Goal: Task Accomplishment & Management: Use online tool/utility

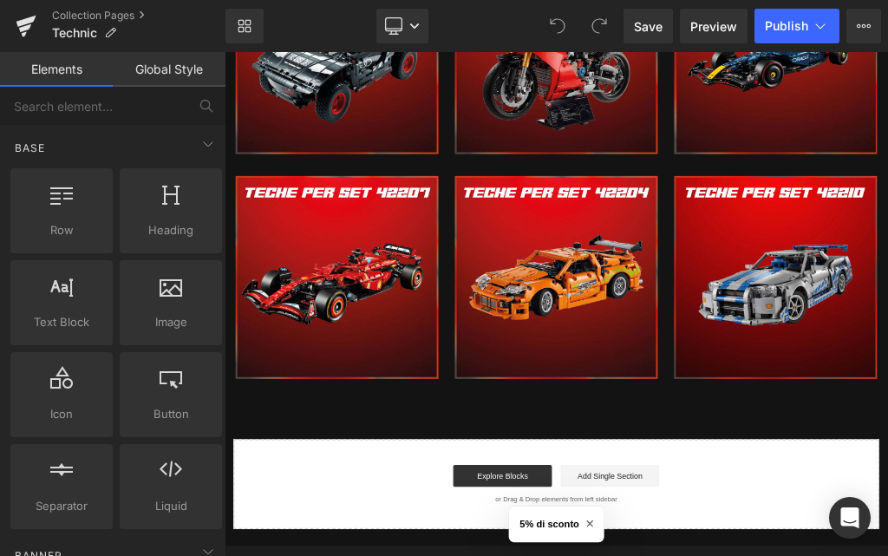
scroll to position [3557, 0]
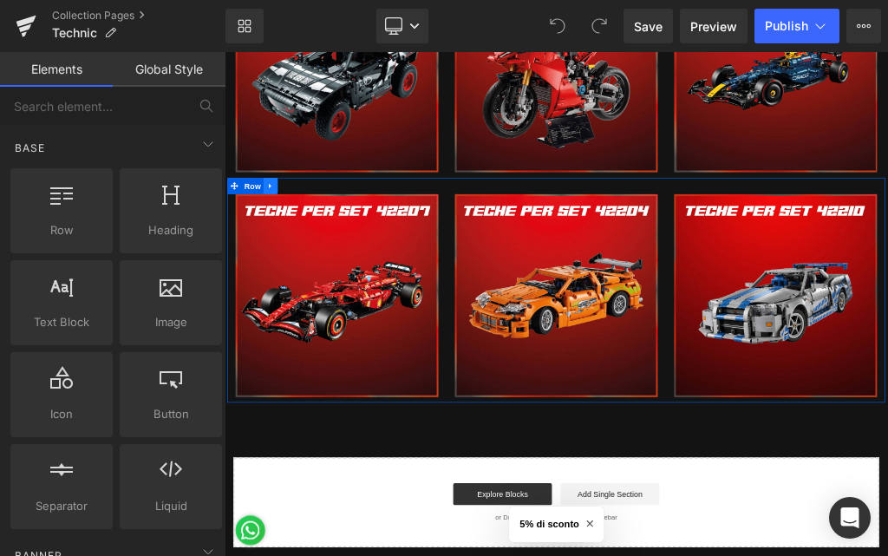
click at [294, 258] on icon at bounding box center [298, 264] width 12 height 13
click at [313, 252] on link at bounding box center [320, 264] width 23 height 26
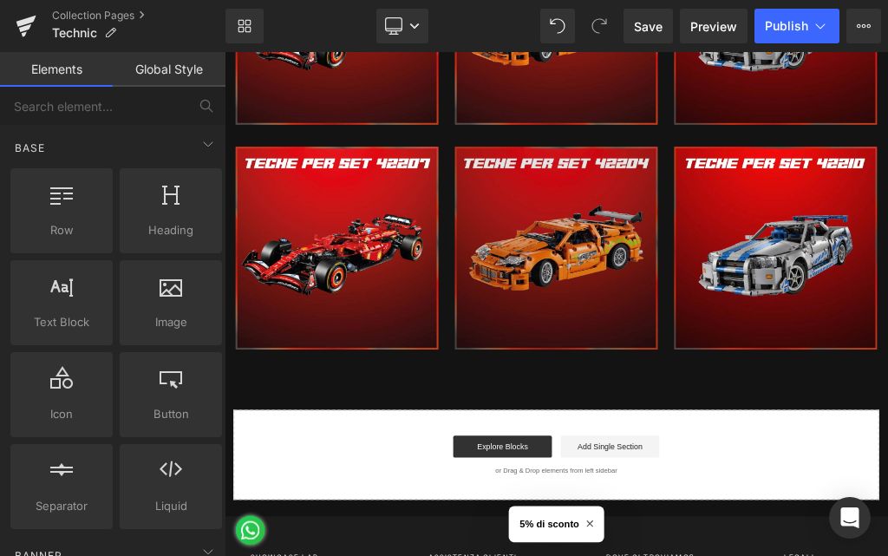
scroll to position [4020, 0]
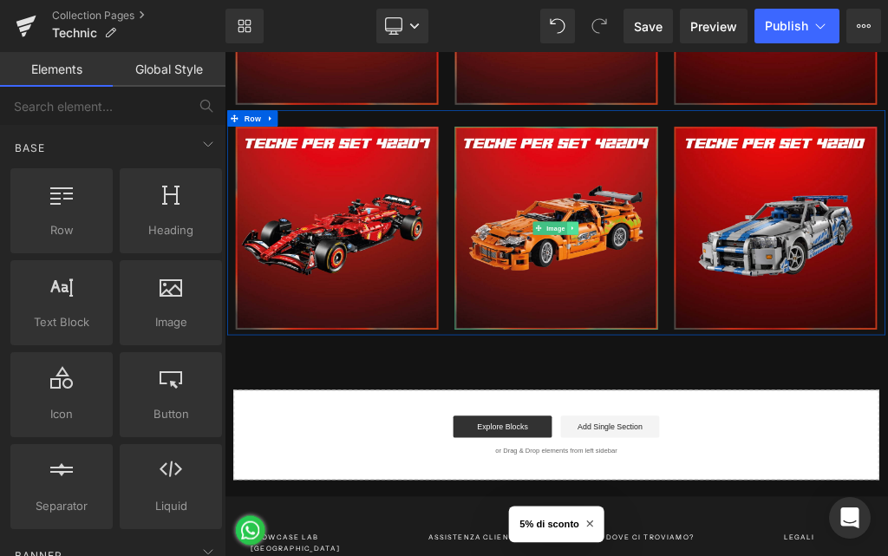
click at [767, 320] on link at bounding box center [776, 330] width 18 height 21
click at [780, 325] on icon at bounding box center [785, 330] width 10 height 10
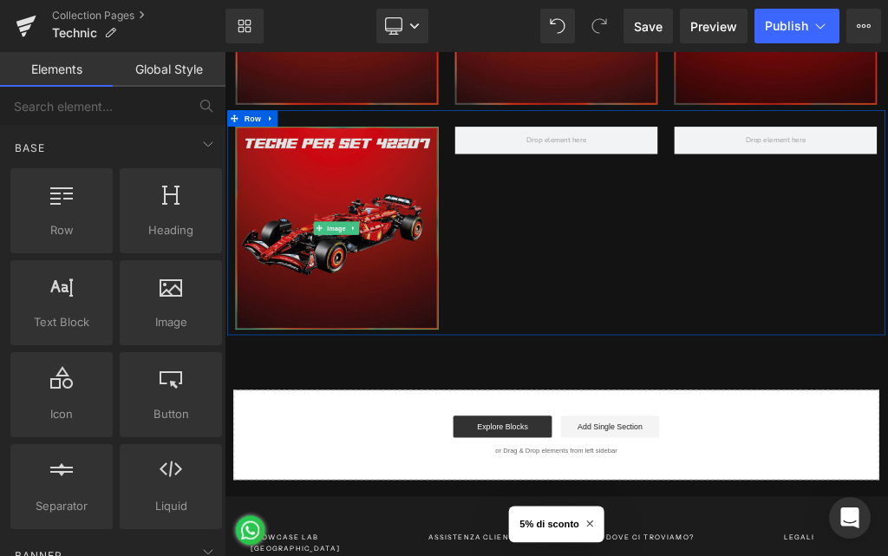
click at [349, 259] on img at bounding box center [402, 330] width 321 height 321
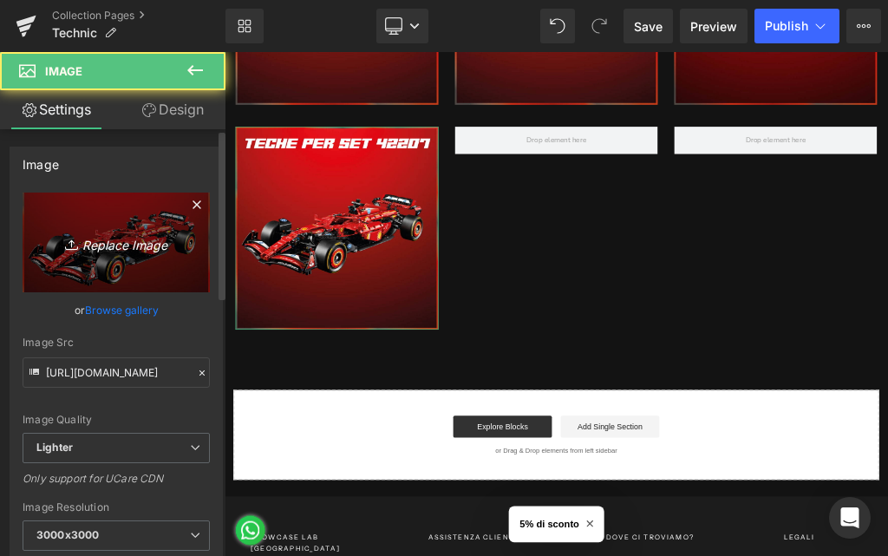
click at [115, 227] on link "Replace Image" at bounding box center [116, 243] width 187 height 100
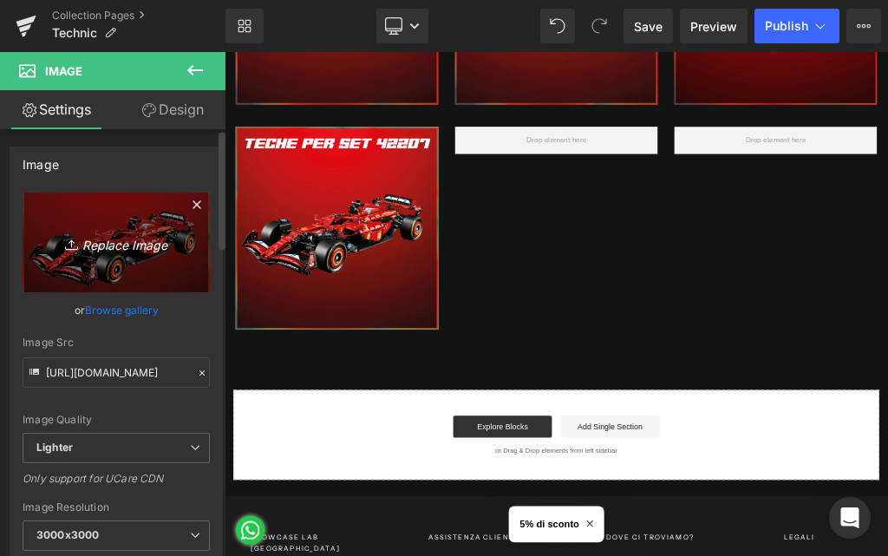
type input "C:\fakepath\328.jpg"
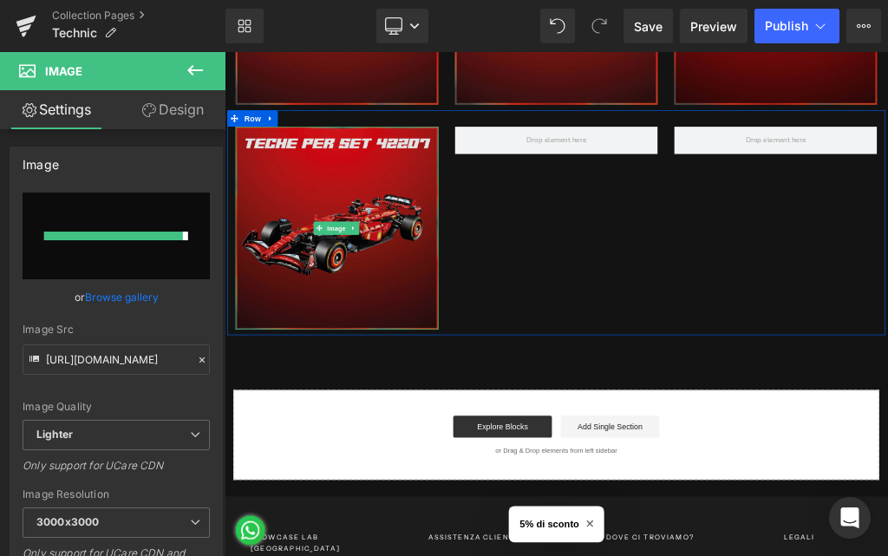
type input "https://ucarecdn.com/38cc03f3-6a96-4048-9e3e-4715ce2c903e/-/format/auto/-/previ…"
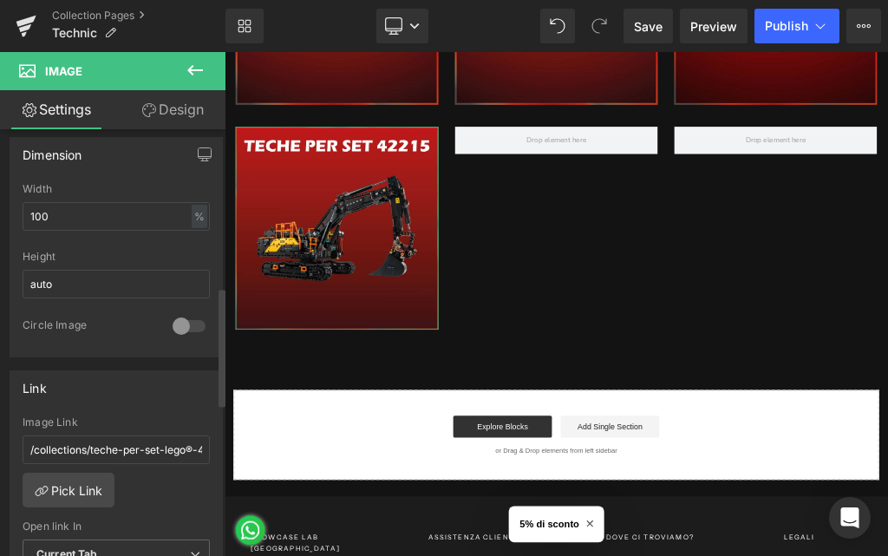
scroll to position [607, 0]
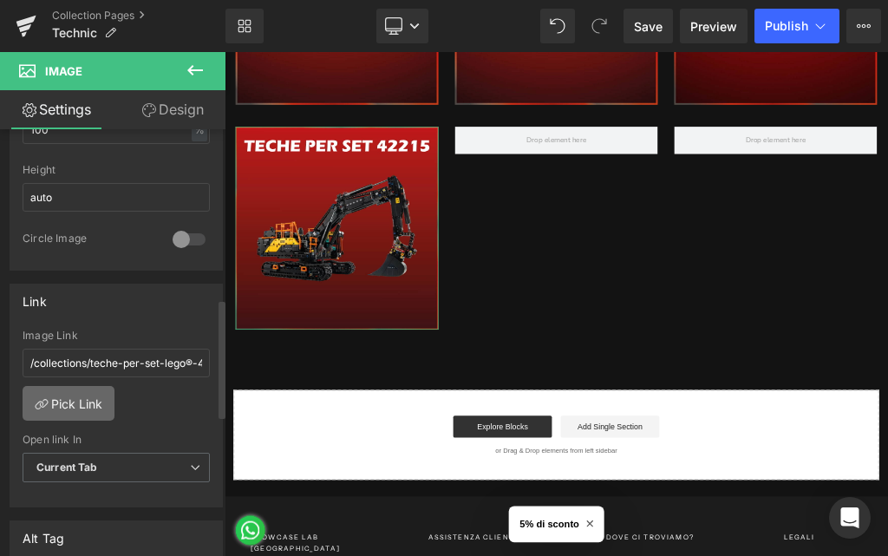
click at [95, 400] on link "Pick Link" at bounding box center [69, 403] width 92 height 35
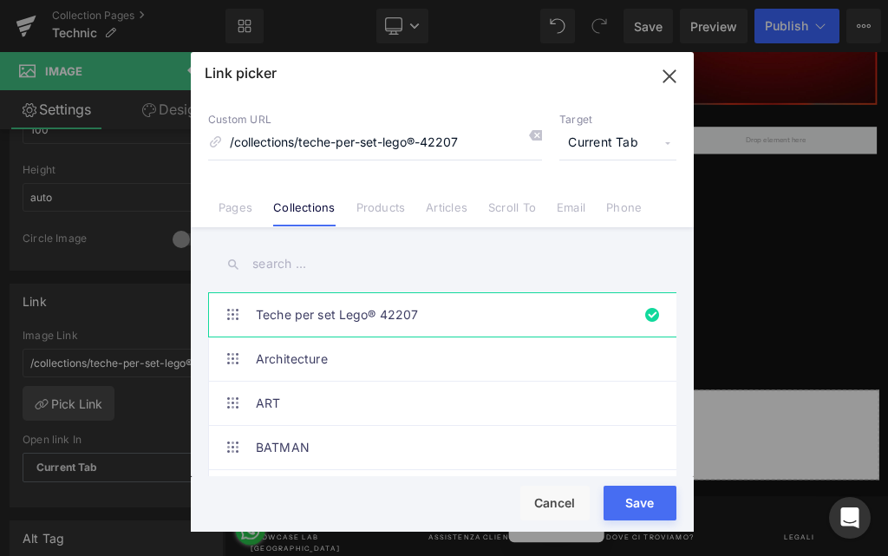
click at [281, 264] on input "text" at bounding box center [442, 264] width 469 height 39
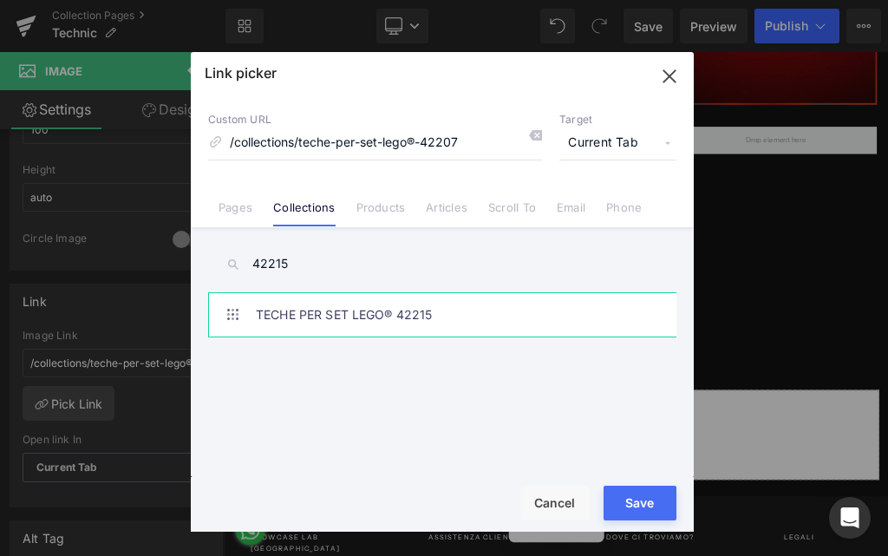
type input "42215"
click at [448, 315] on link "TECHE PER SET LEGO® 42215" at bounding box center [447, 314] width 382 height 43
type input "/collections/teche-per-set-lego®-42215"
click at [635, 498] on button "Save" at bounding box center [640, 503] width 73 height 35
type input "/collections/teche-per-set-lego®-42215"
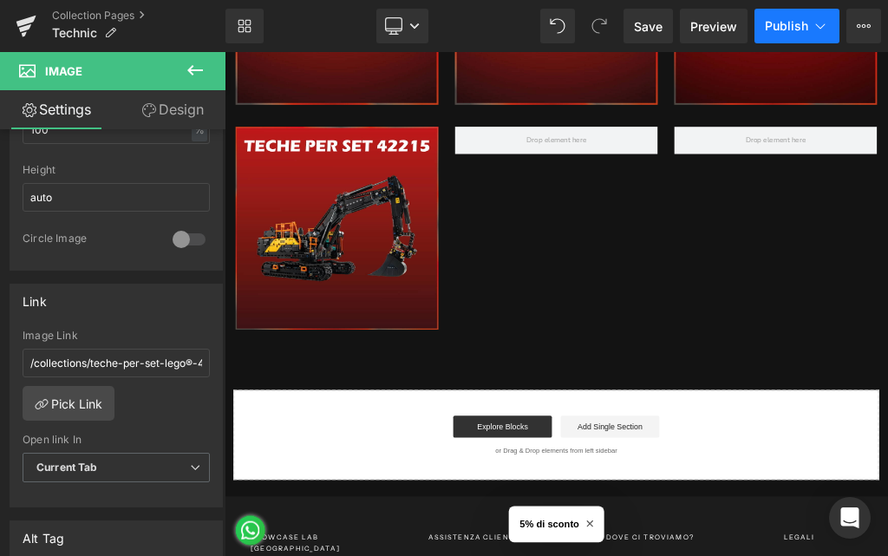
click at [780, 26] on span "Publish" at bounding box center [786, 26] width 43 height 14
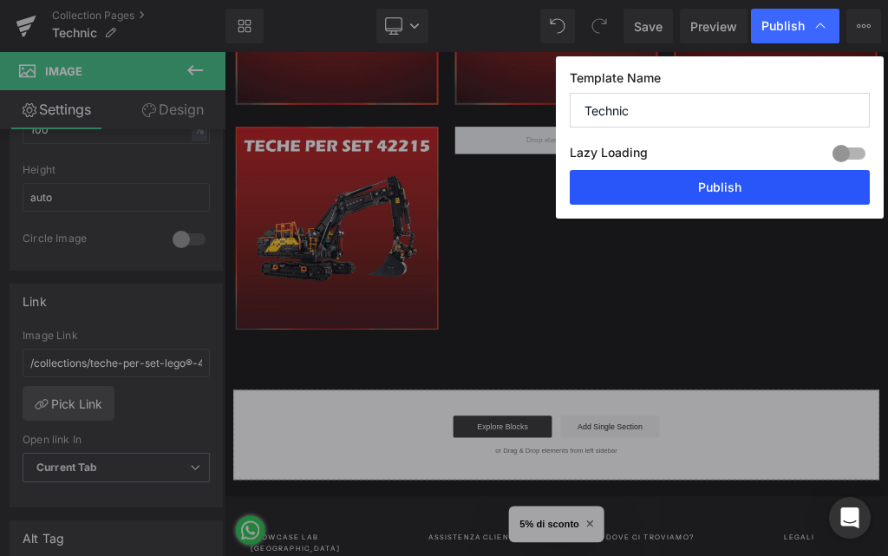
click at [714, 192] on button "Publish" at bounding box center [720, 187] width 300 height 35
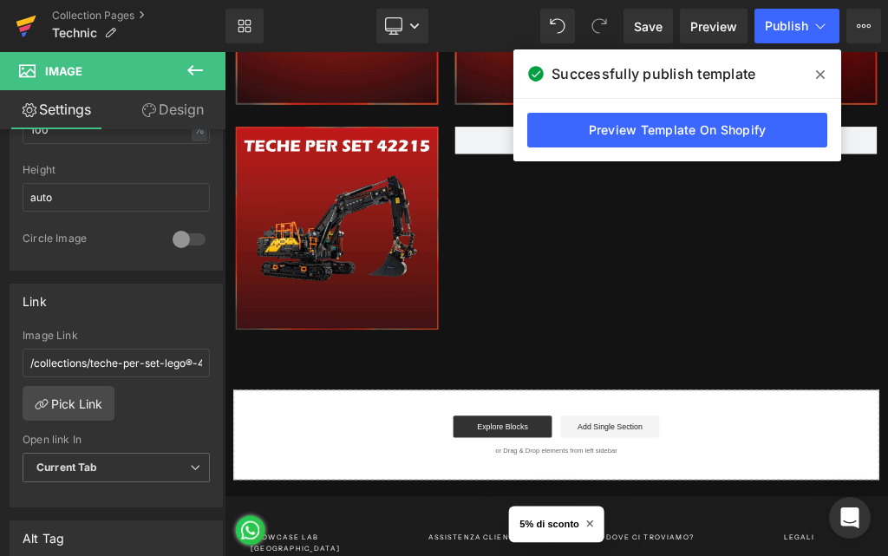
click at [35, 24] on icon at bounding box center [26, 25] width 21 height 43
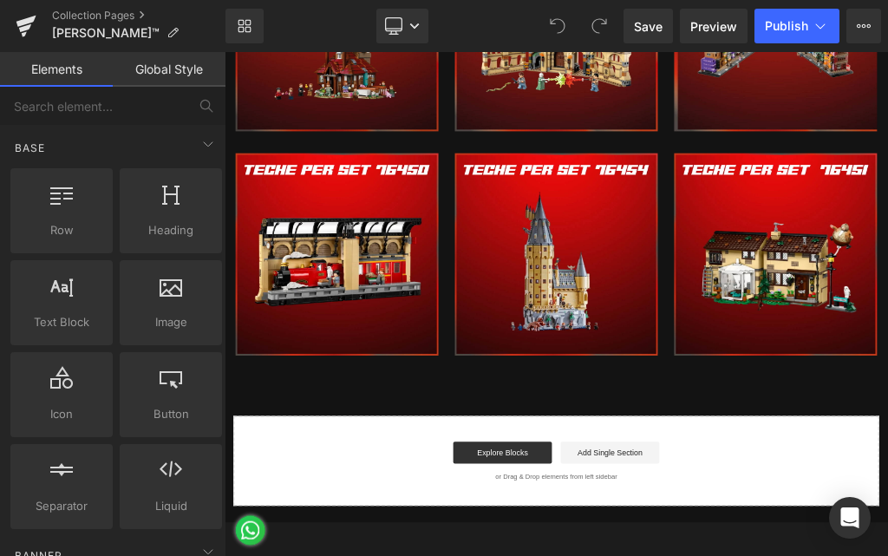
scroll to position [2169, 0]
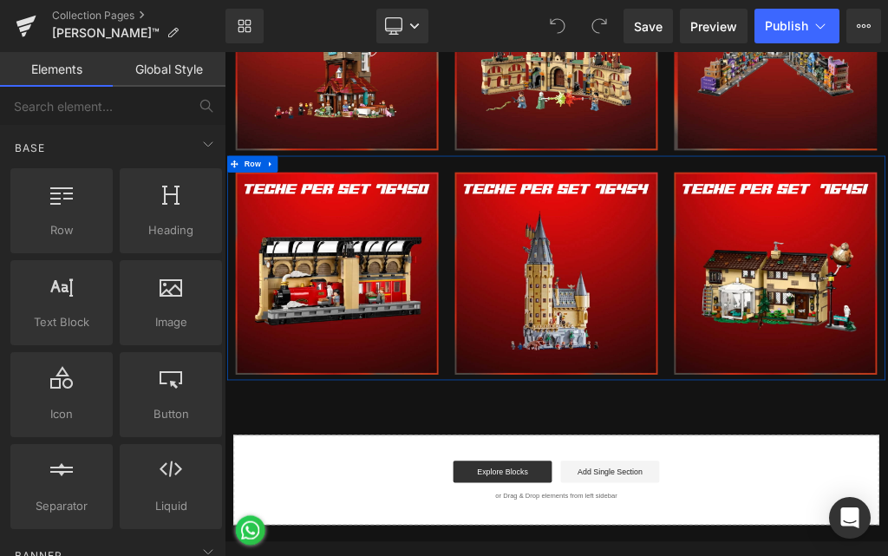
click at [292, 225] on link at bounding box center [297, 230] width 23 height 26
click at [319, 223] on icon at bounding box center [320, 229] width 12 height 13
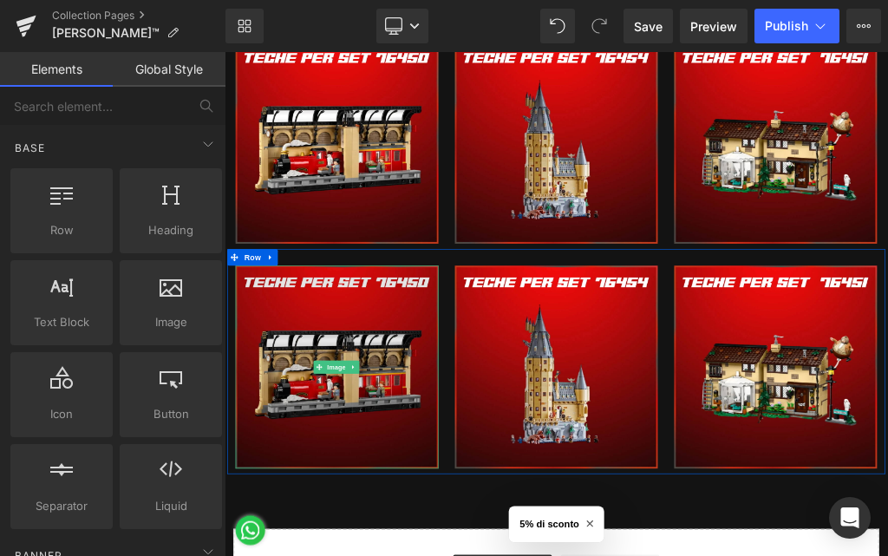
scroll to position [2345, 0]
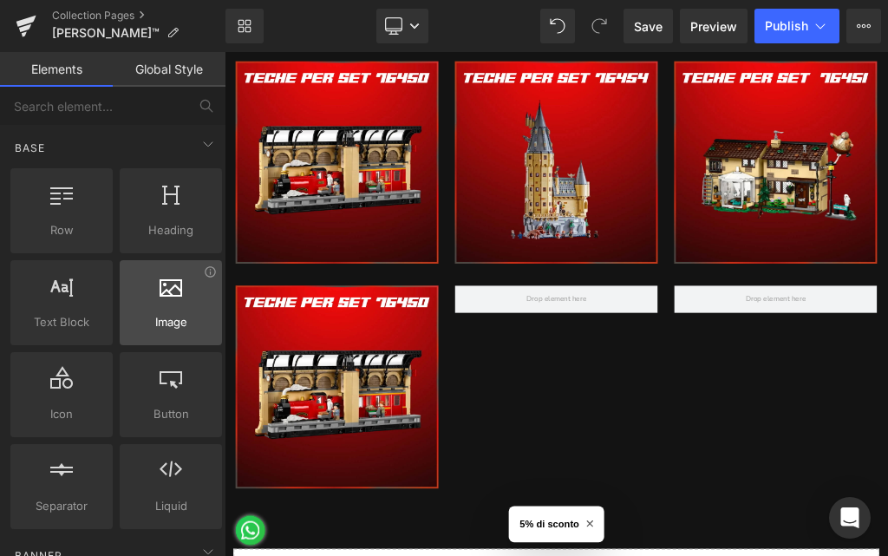
click at [194, 314] on span "Image" at bounding box center [171, 322] width 92 height 18
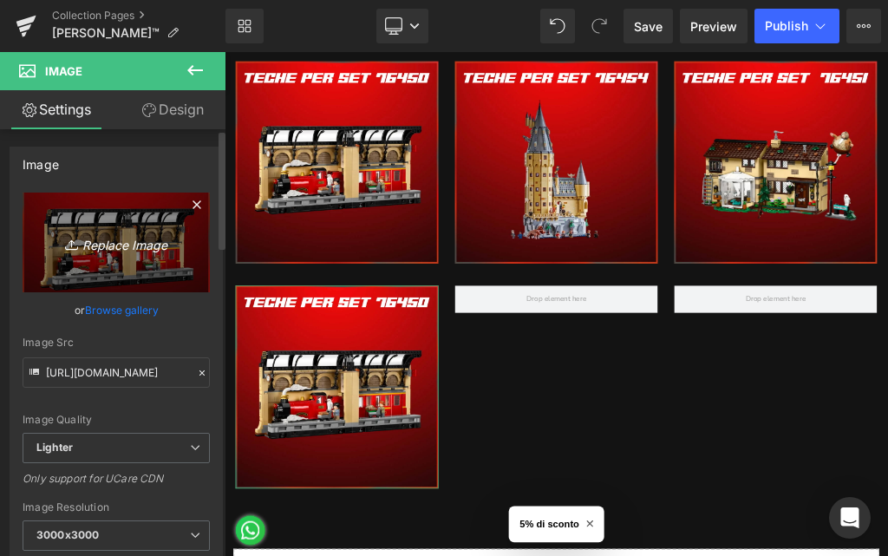
click at [128, 247] on icon "Replace Image" at bounding box center [116, 243] width 139 height 22
type input "C:\fakepath\329.jpg"
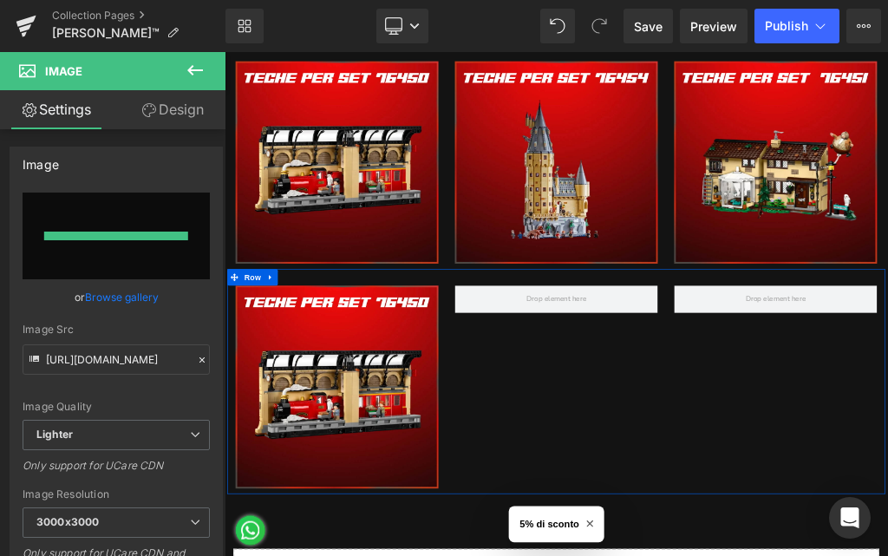
type input "https://ucarecdn.com/fff03357-e3ec-40e8-b197-b77025d48fb6/-/format/auto/-/previ…"
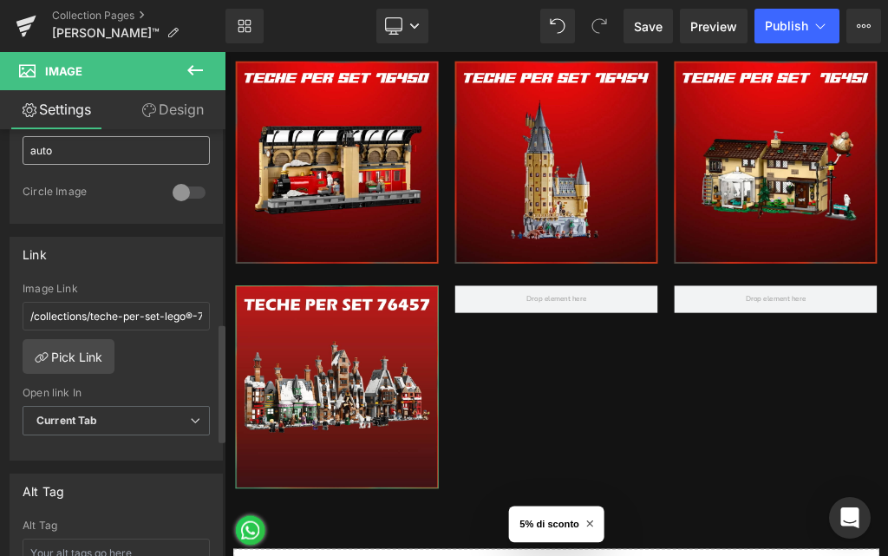
scroll to position [694, 0]
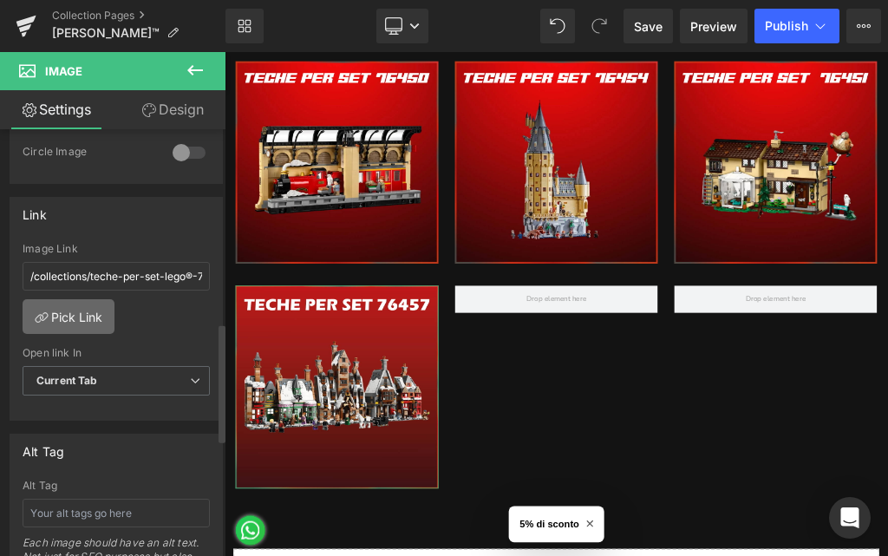
click at [95, 325] on link "Pick Link" at bounding box center [69, 316] width 92 height 35
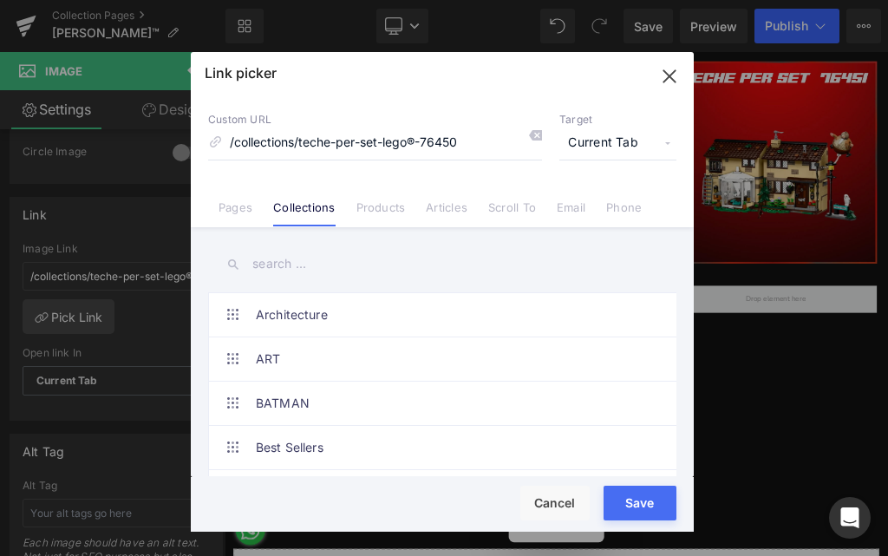
click at [288, 264] on input "text" at bounding box center [442, 264] width 469 height 39
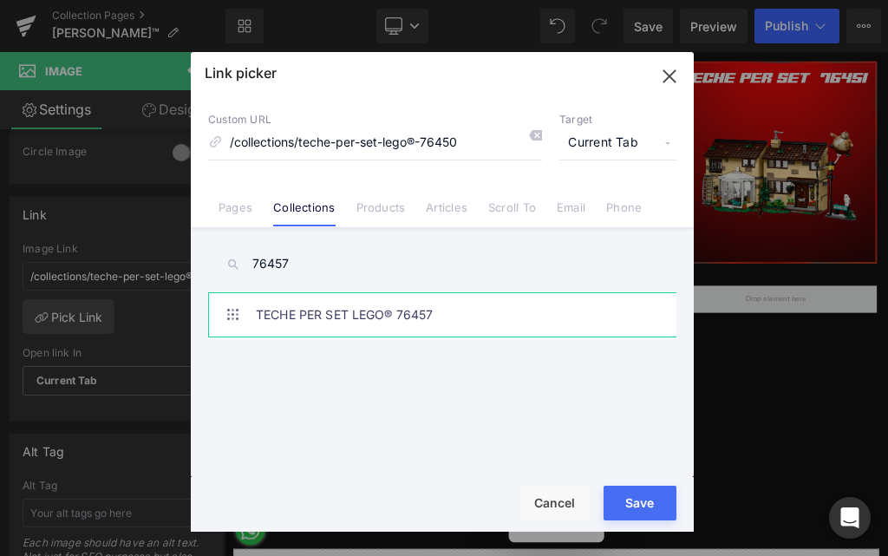
type input "76457"
click at [443, 321] on link "TECHE PER SET LEGO® 76457" at bounding box center [447, 314] width 382 height 43
type input "/collections/teche-per-set-lego®-76457"
click at [631, 502] on button "Save" at bounding box center [640, 503] width 73 height 35
type input "/collections/teche-per-set-lego®-76457"
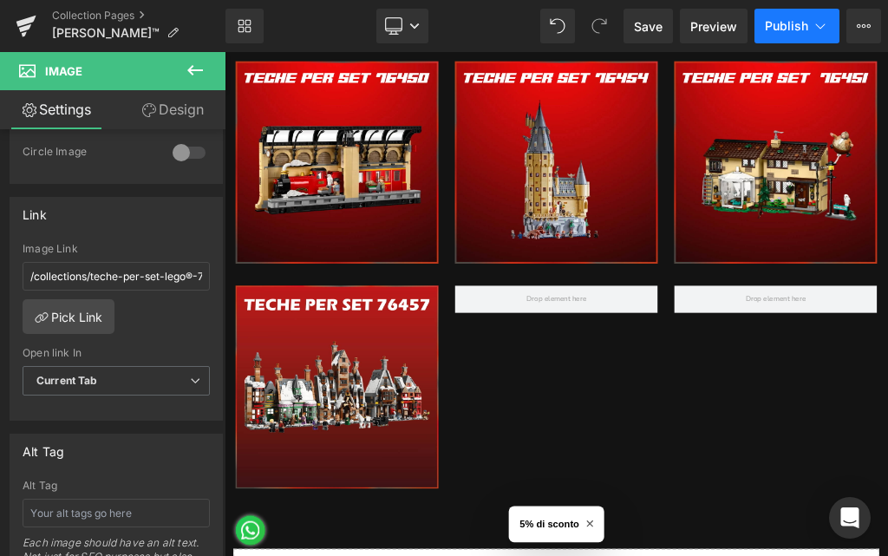
click at [790, 20] on span "Publish" at bounding box center [786, 26] width 43 height 14
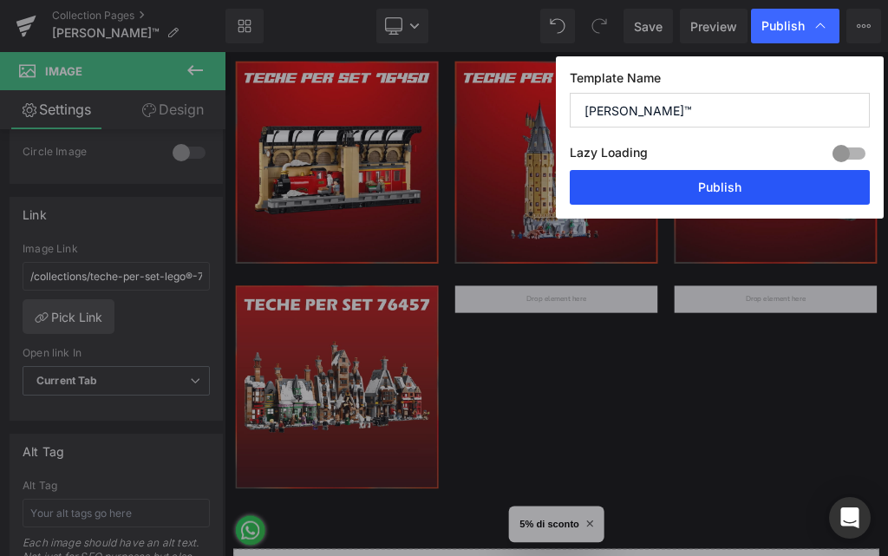
click at [737, 188] on button "Publish" at bounding box center [720, 187] width 300 height 35
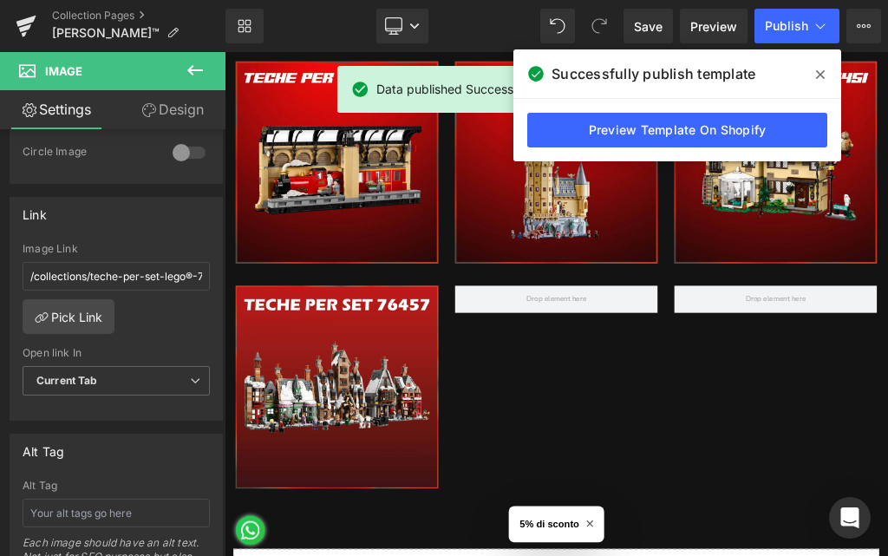
click at [828, 74] on span at bounding box center [821, 75] width 28 height 28
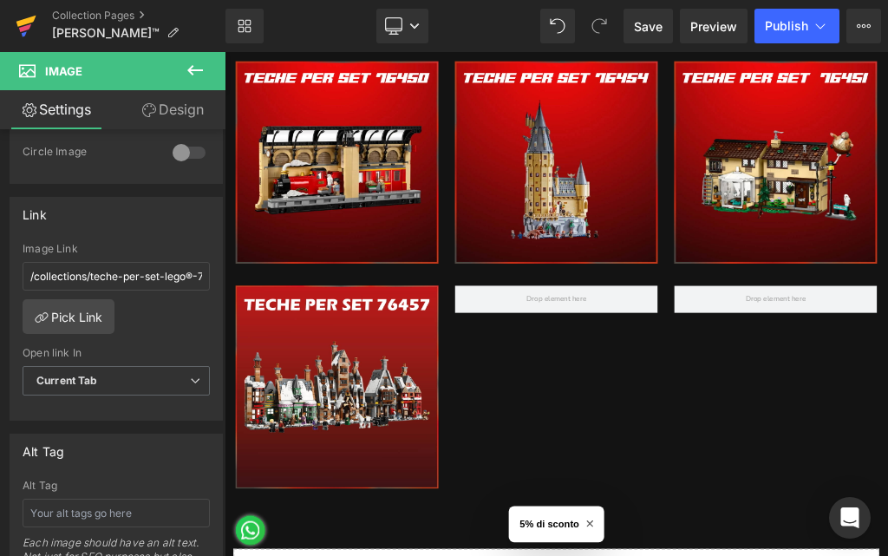
click at [28, 25] on icon at bounding box center [25, 28] width 12 height 8
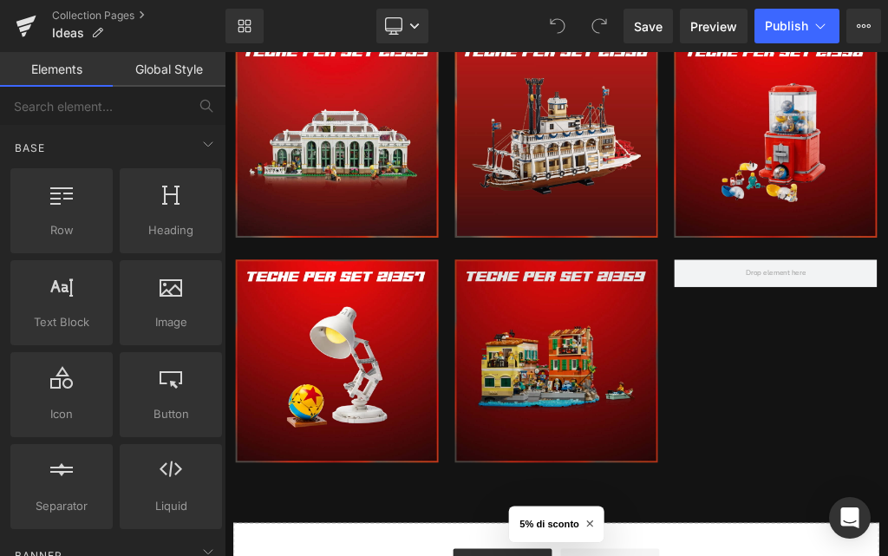
scroll to position [4251, 0]
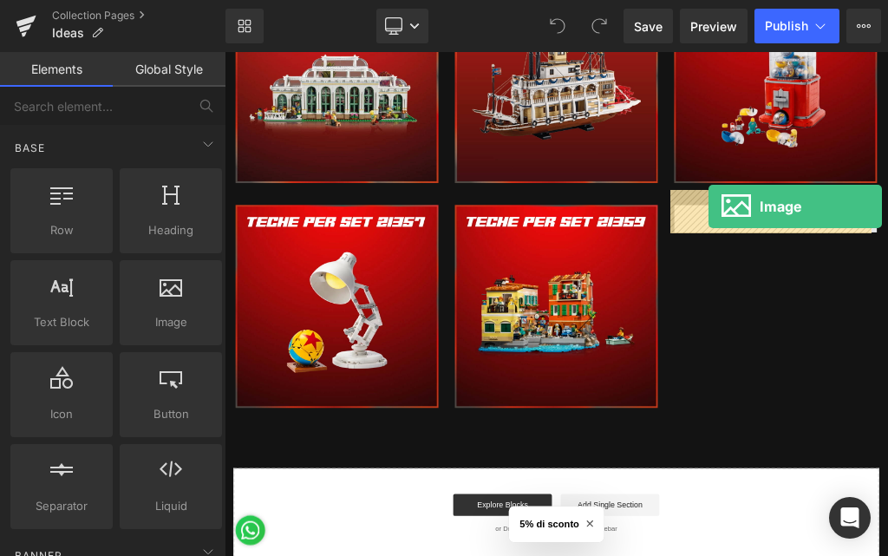
drag, startPoint x: 448, startPoint y: 384, endPoint x: 990, endPoint y: 296, distance: 549.4
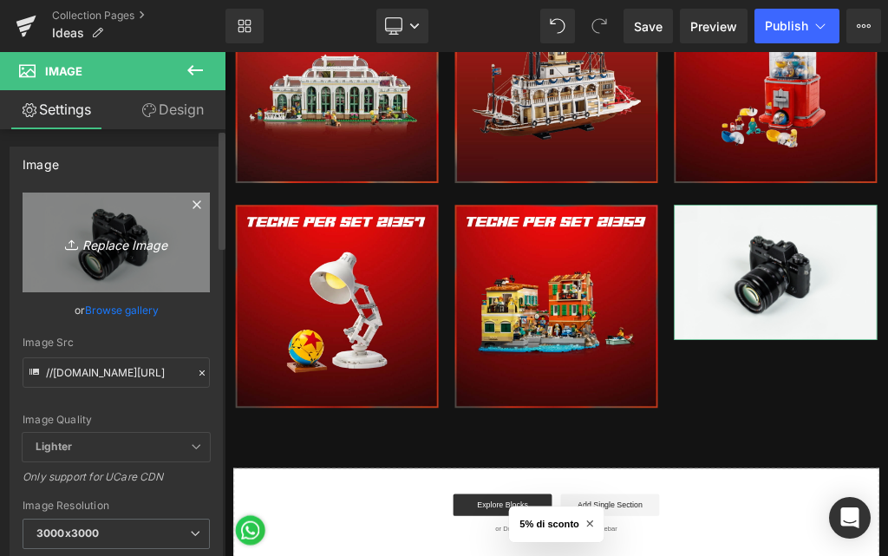
click at [124, 249] on icon "Replace Image" at bounding box center [116, 243] width 139 height 22
type input "C:\fakepath\330.jpg"
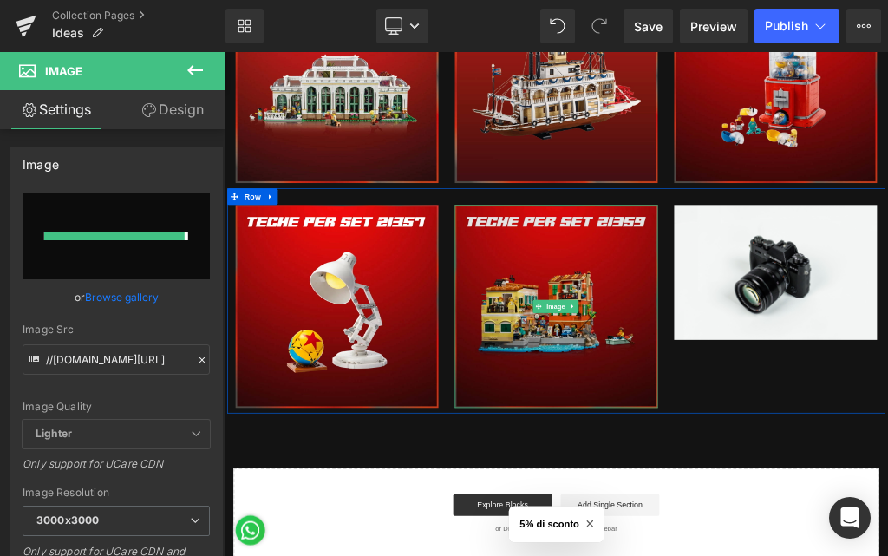
type input "https://ucarecdn.com/e64059fb-6533-4dcd-9bfa-ee9c686a71a2/-/format/auto/-/previ…"
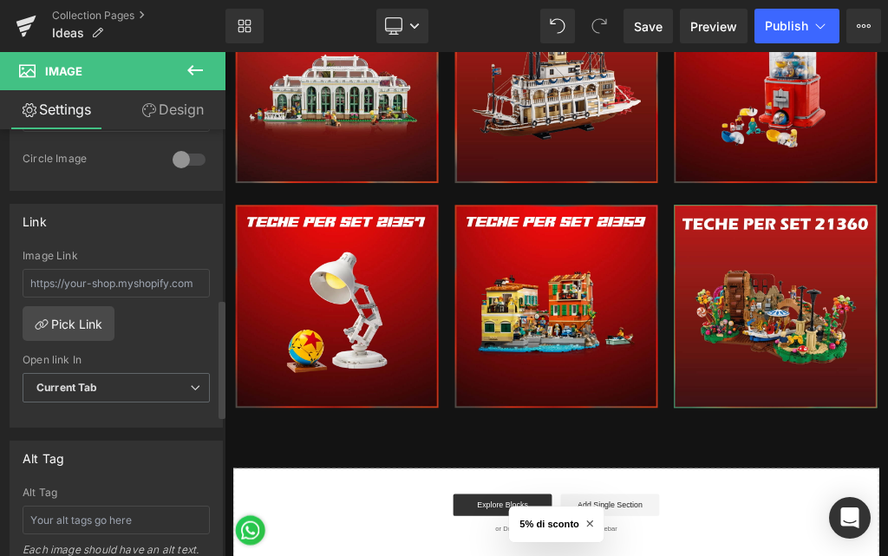
scroll to position [694, 0]
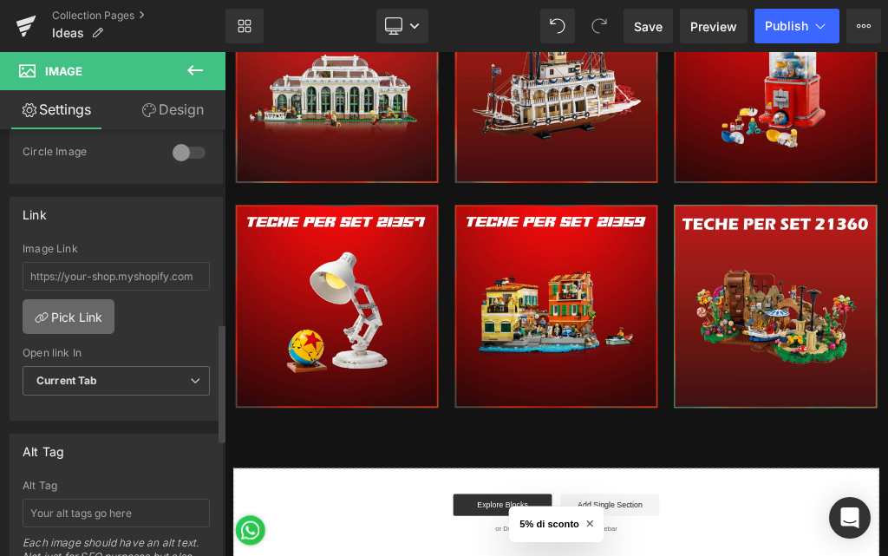
click at [90, 311] on link "Pick Link" at bounding box center [69, 316] width 92 height 35
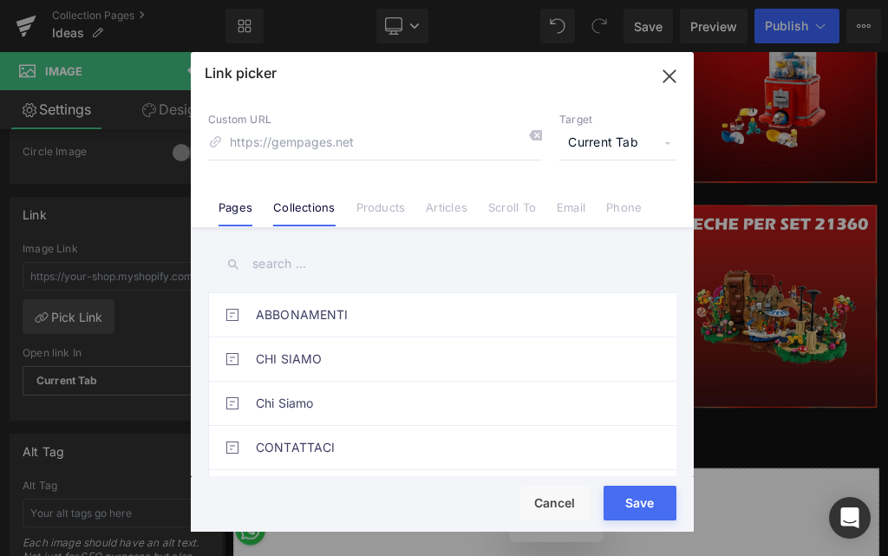
click at [292, 218] on link "Collections" at bounding box center [304, 213] width 62 height 26
click at [285, 283] on input "text" at bounding box center [442, 264] width 469 height 39
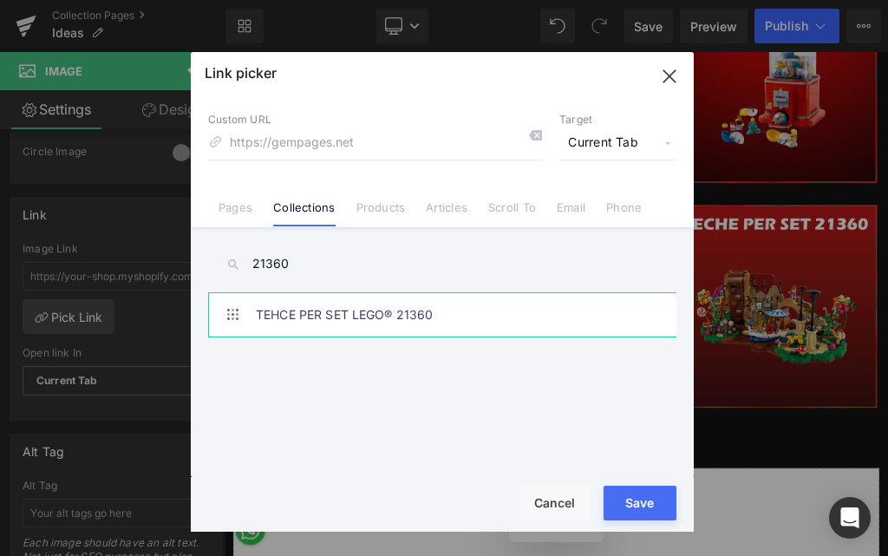
type input "21360"
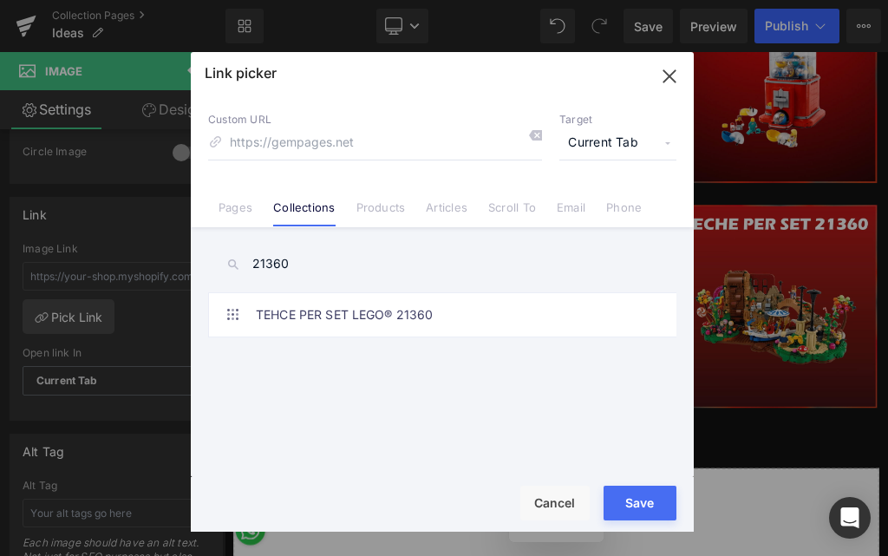
drag, startPoint x: 337, startPoint y: 311, endPoint x: 379, endPoint y: 339, distance: 50.5
click at [338, 311] on link "TEHCE PER SET LEGO® 21360" at bounding box center [447, 314] width 382 height 43
type input "/collections/tehce-per-set-lego®-21360"
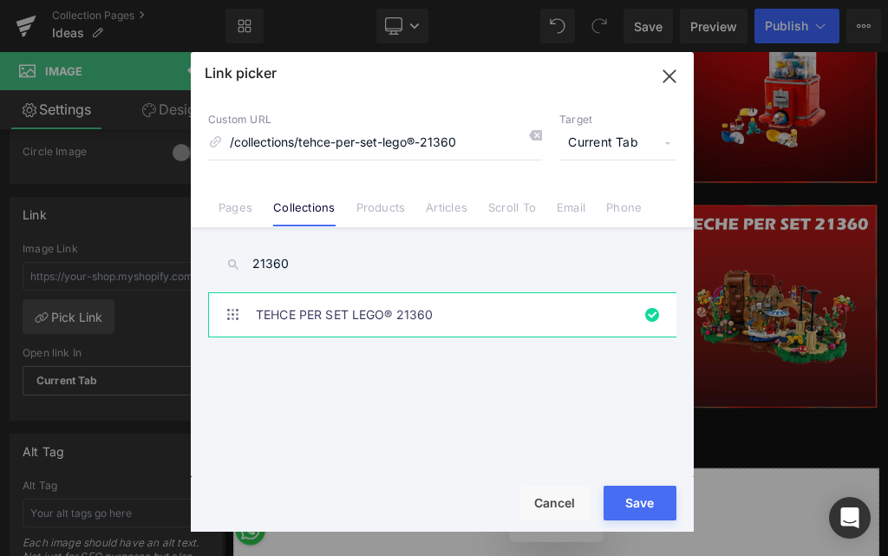
click at [642, 502] on button "Save" at bounding box center [640, 503] width 73 height 35
type input "/collections/tehce-per-set-lego®-21360"
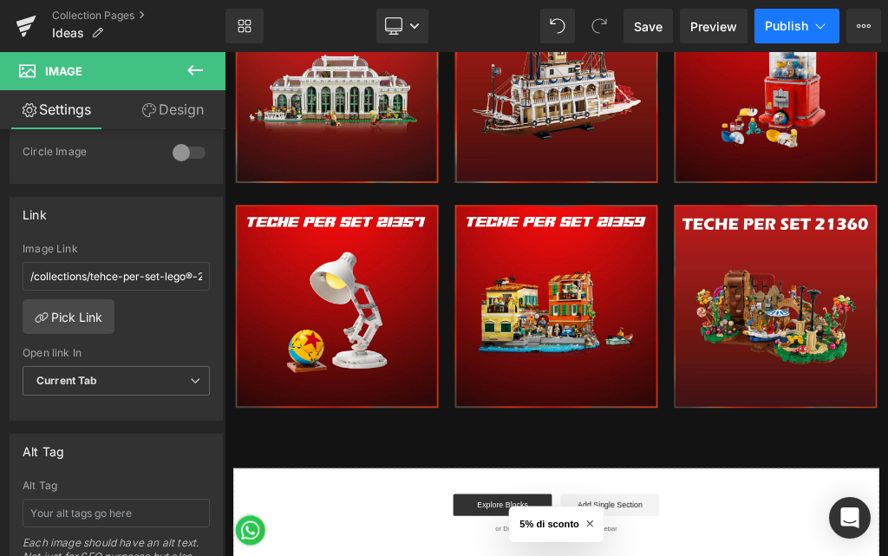
click at [790, 25] on span "Publish" at bounding box center [786, 26] width 43 height 14
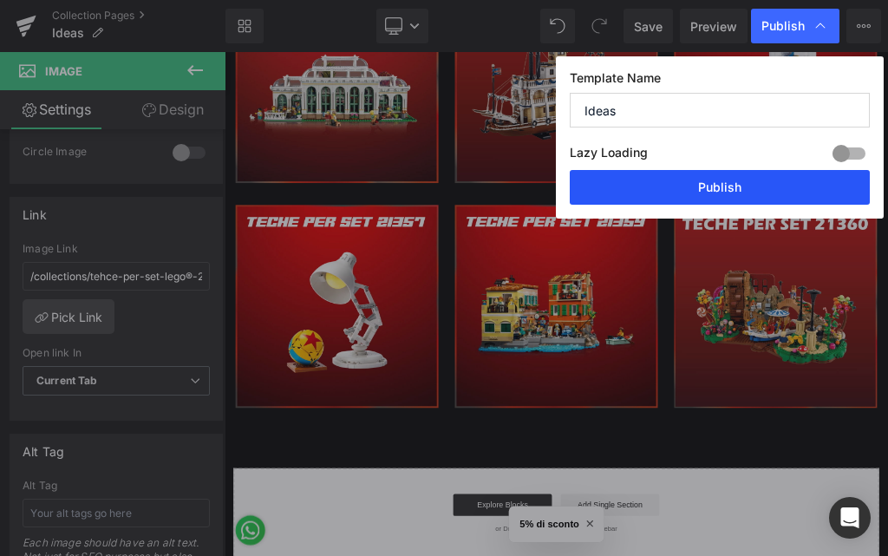
click at [717, 190] on button "Publish" at bounding box center [720, 187] width 300 height 35
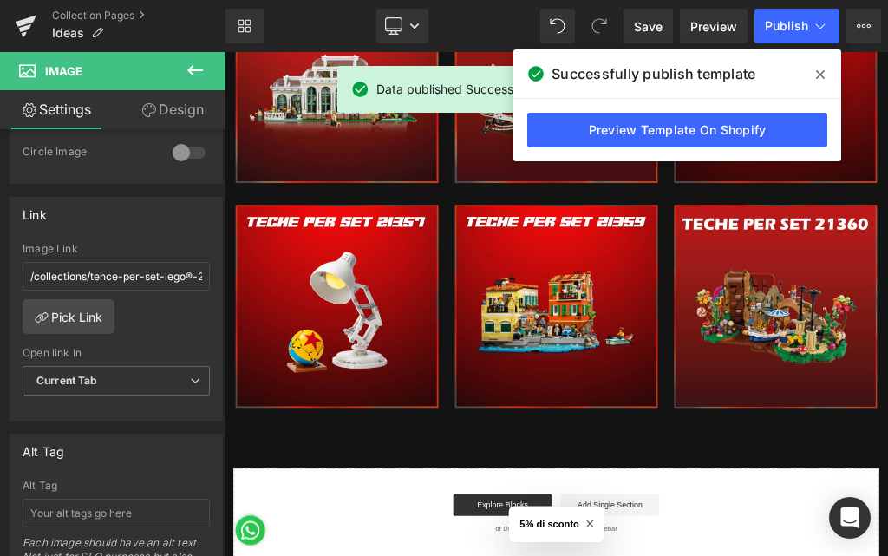
click at [817, 77] on icon at bounding box center [820, 74] width 9 height 9
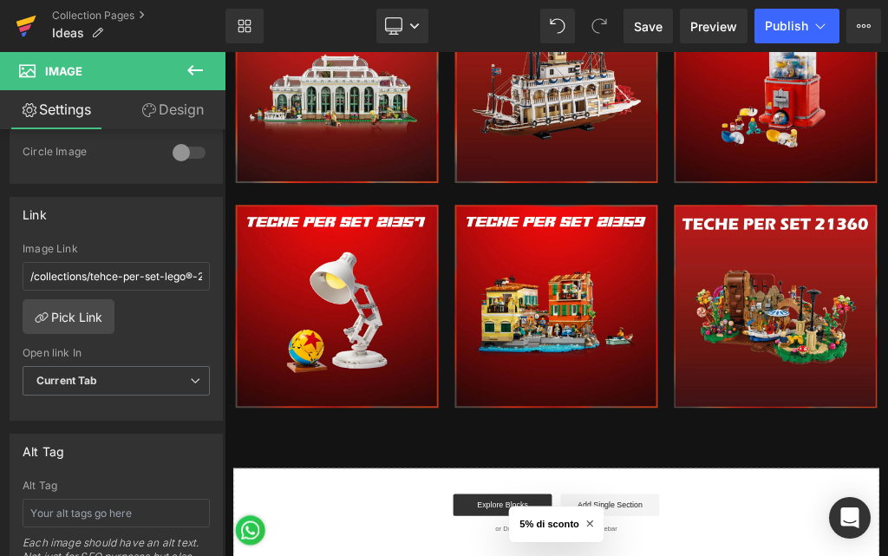
click at [30, 16] on icon at bounding box center [26, 25] width 21 height 43
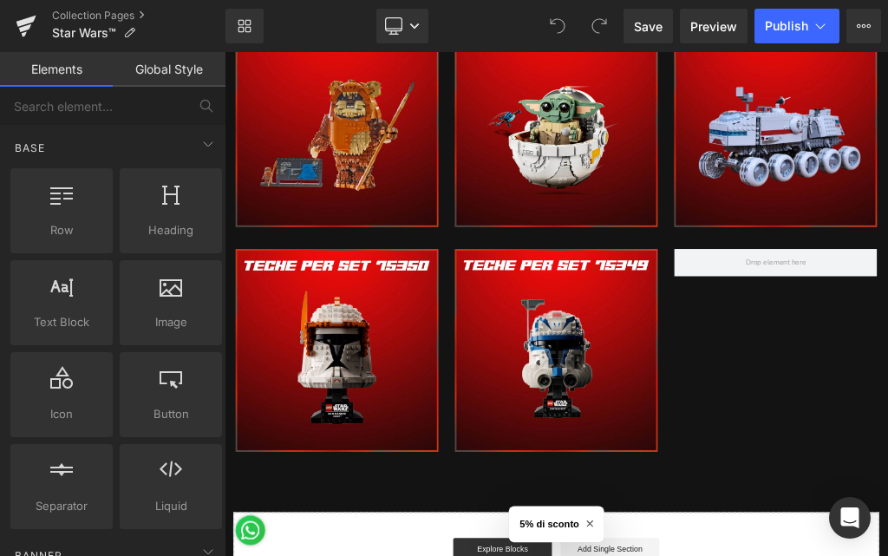
scroll to position [7201, 0]
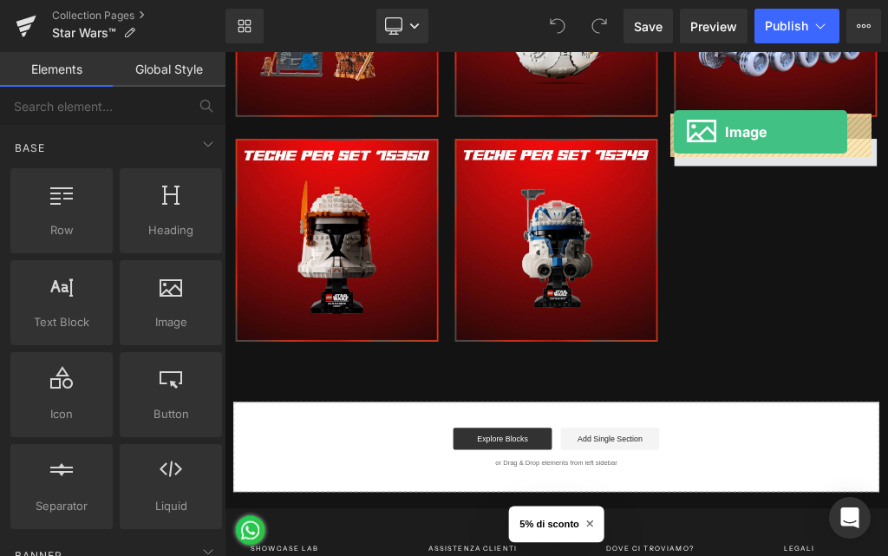
drag, startPoint x: 390, startPoint y: 357, endPoint x: 936, endPoint y: 178, distance: 574.5
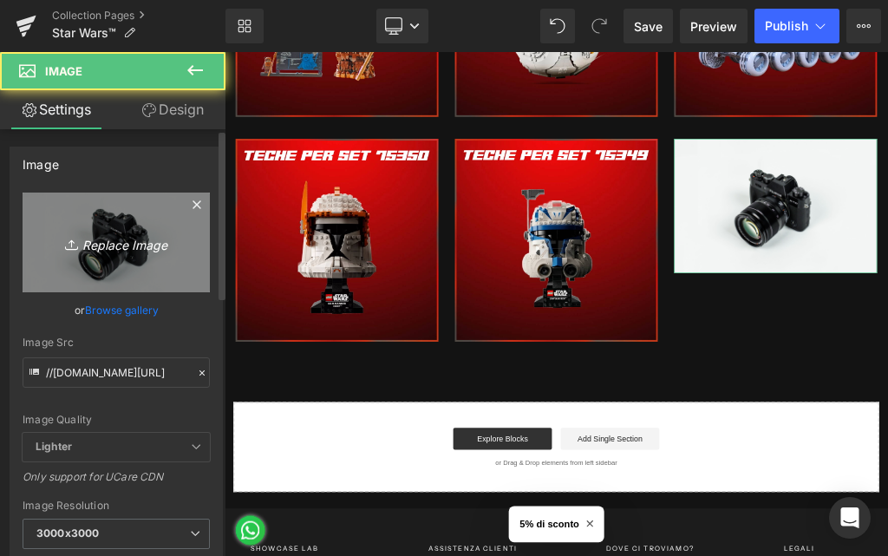
click at [121, 248] on icon "Replace Image" at bounding box center [116, 243] width 139 height 22
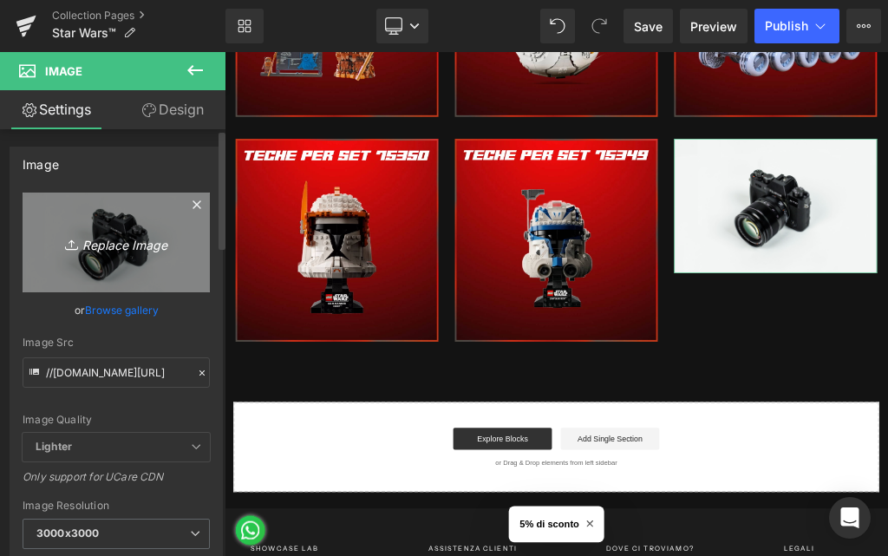
click at [103, 244] on icon "Replace Image" at bounding box center [116, 243] width 139 height 22
type input "C:\fakepath\331.jpg"
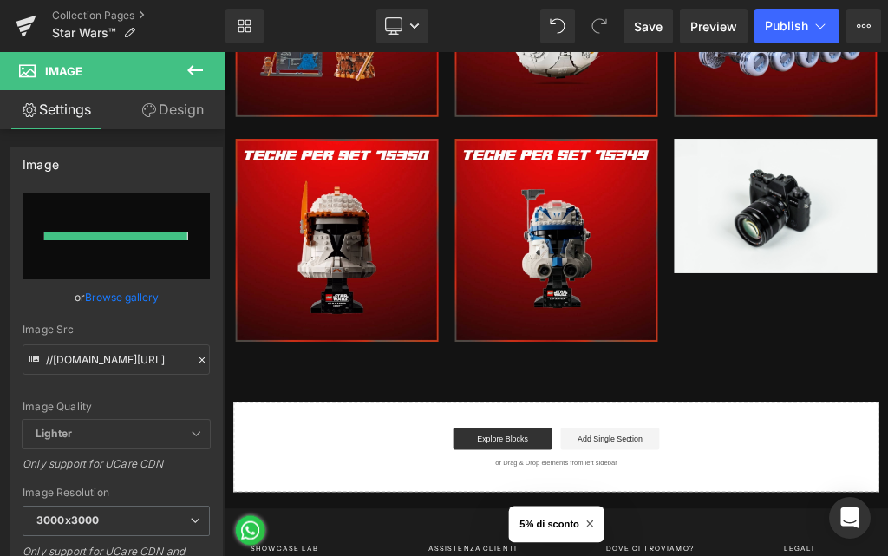
type input "https://ucarecdn.com/fa15c124-33ff-41c1-90b6-2c47cbca8da3/-/format/auto/-/previ…"
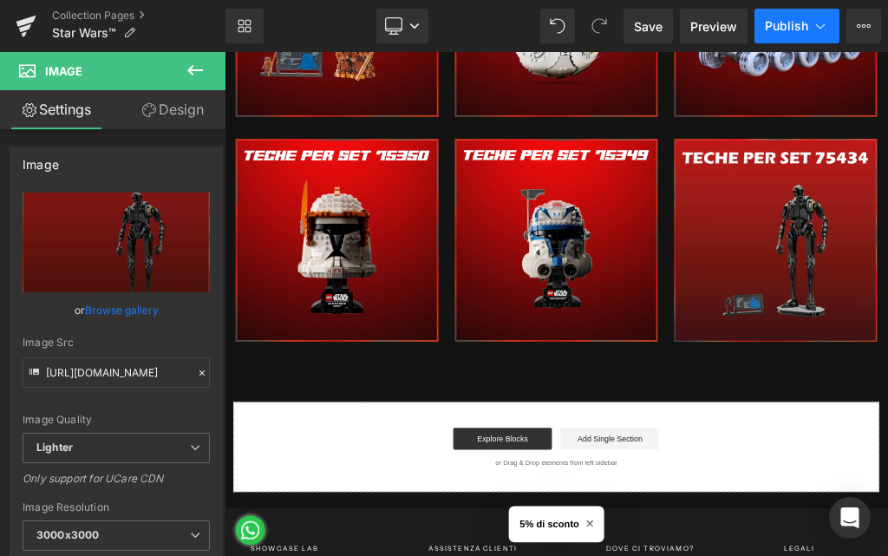
click at [786, 17] on button "Publish" at bounding box center [797, 26] width 85 height 35
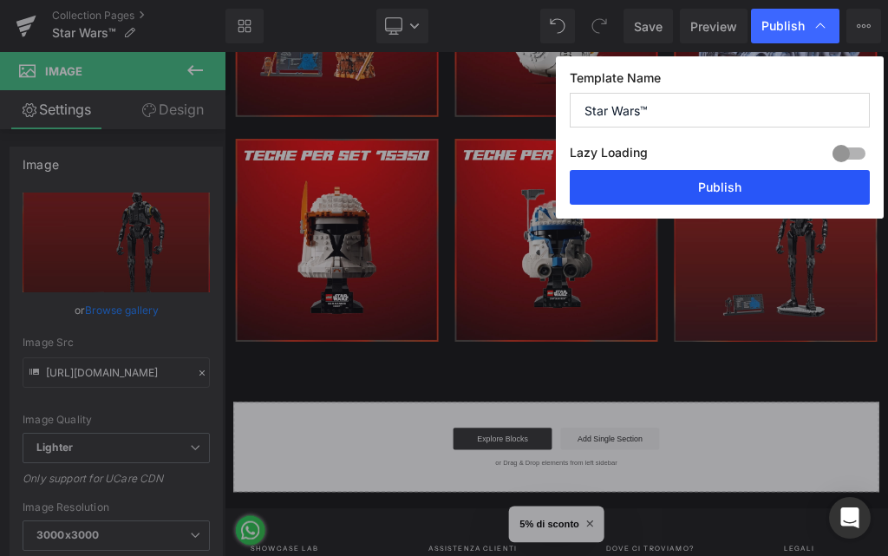
click at [689, 187] on button "Publish" at bounding box center [720, 187] width 300 height 35
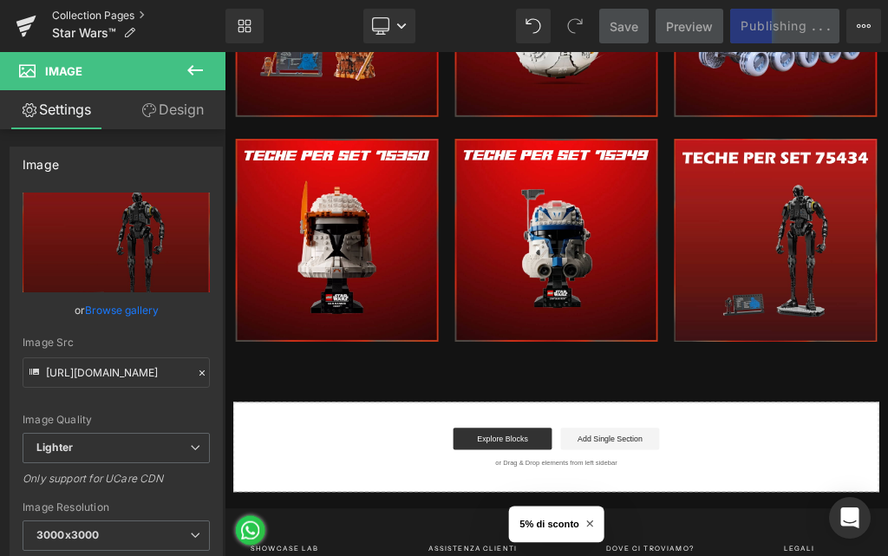
click at [70, 15] on link "Collection Pages" at bounding box center [139, 16] width 174 height 14
click at [27, 31] on icon at bounding box center [26, 25] width 21 height 43
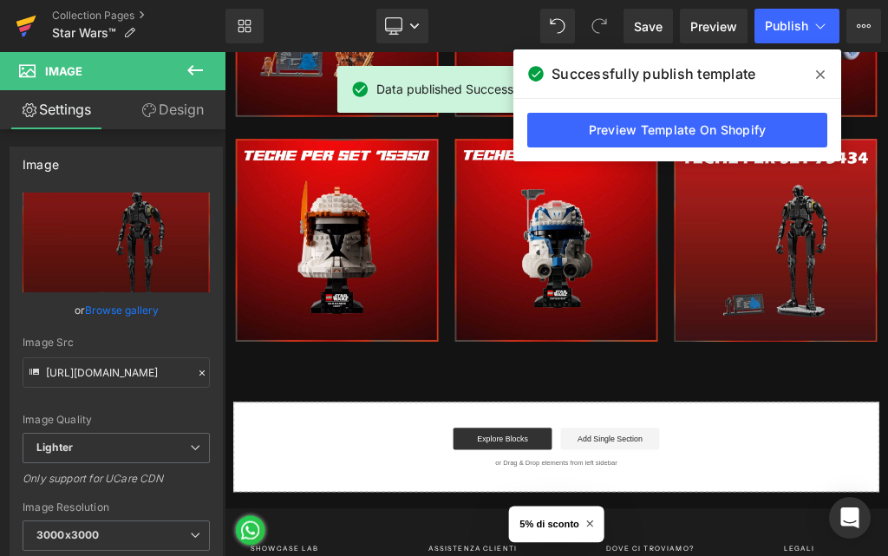
click at [27, 28] on icon at bounding box center [25, 28] width 12 height 8
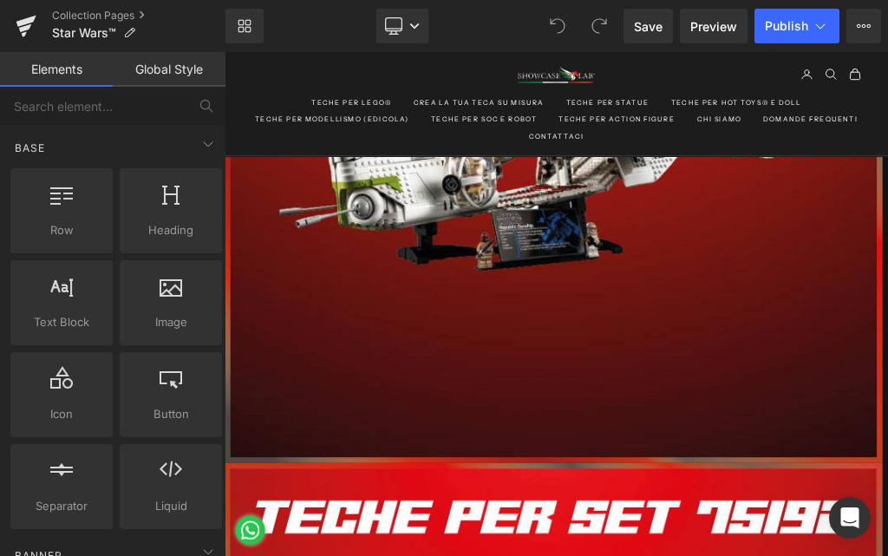
scroll to position [7028, 0]
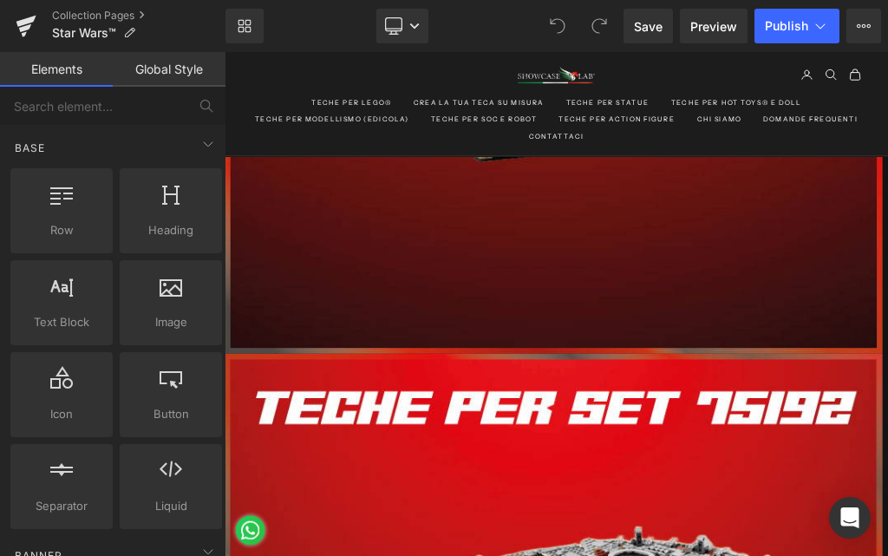
drag, startPoint x: 1087, startPoint y: 439, endPoint x: 1068, endPoint y: 439, distance: 19.1
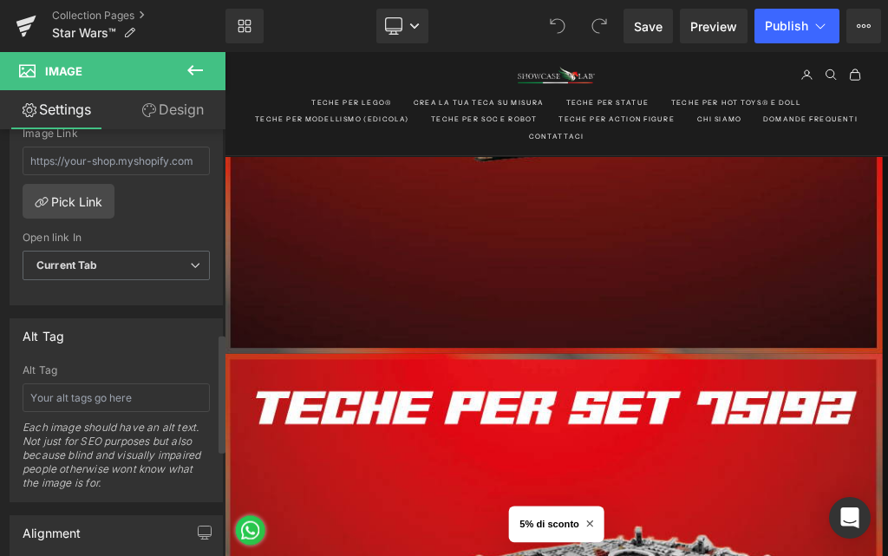
scroll to position [694, 0]
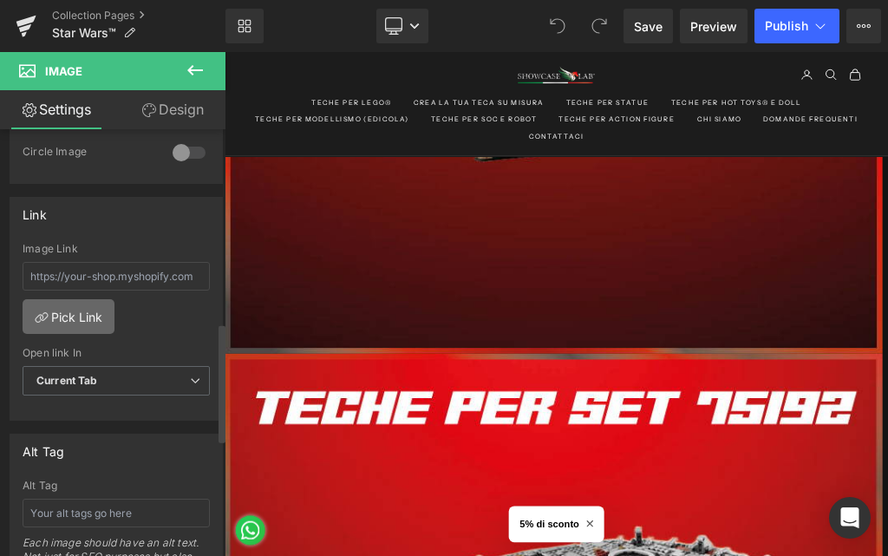
click at [91, 326] on link "Pick Link" at bounding box center [69, 316] width 92 height 35
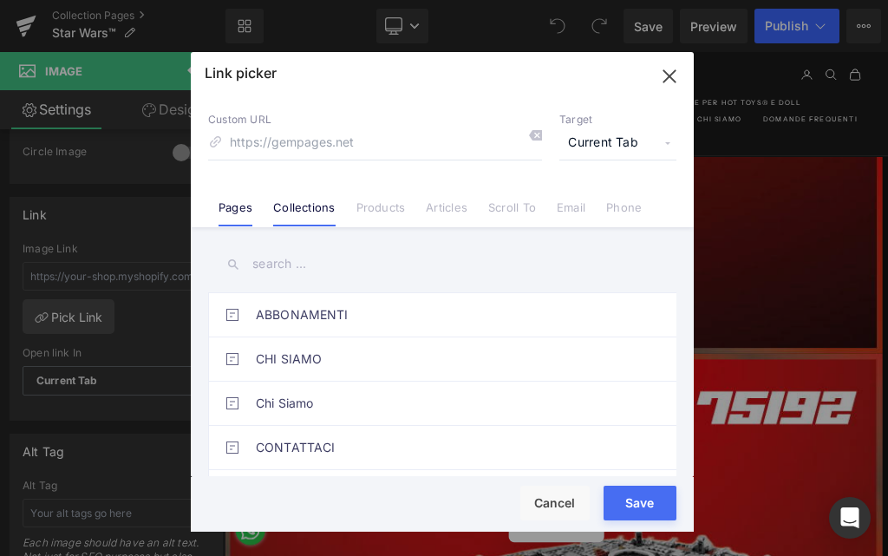
click at [307, 217] on link "Collections" at bounding box center [304, 213] width 62 height 26
click at [295, 256] on input "text" at bounding box center [442, 264] width 469 height 39
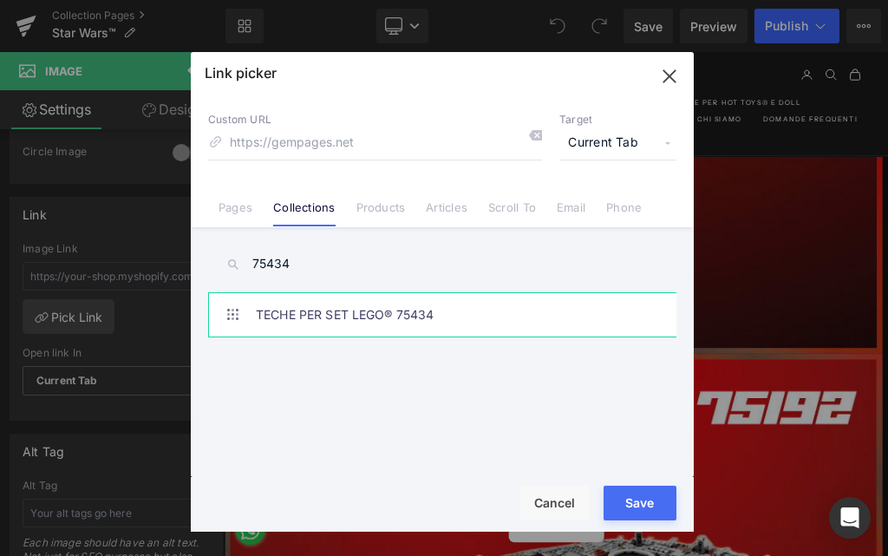
type input "75434"
click at [333, 322] on link "TECHE PER SET LEGO® 75434" at bounding box center [447, 314] width 382 height 43
type input "/collections/teche-per-set-lego®-75434"
click at [645, 498] on button "Save" at bounding box center [640, 503] width 73 height 35
type input "/collections/teche-per-set-lego®-75434"
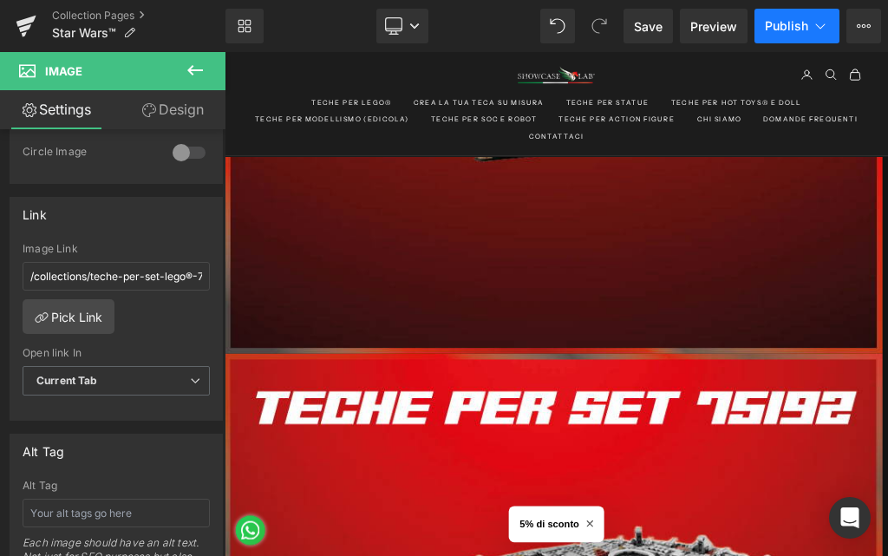
click at [790, 21] on span "Publish" at bounding box center [786, 26] width 43 height 14
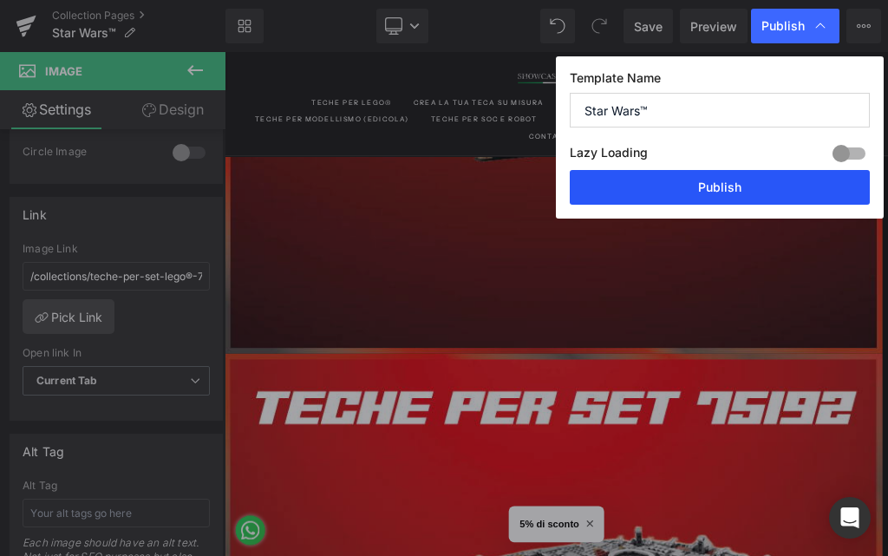
click at [640, 180] on button "Publish" at bounding box center [720, 187] width 300 height 35
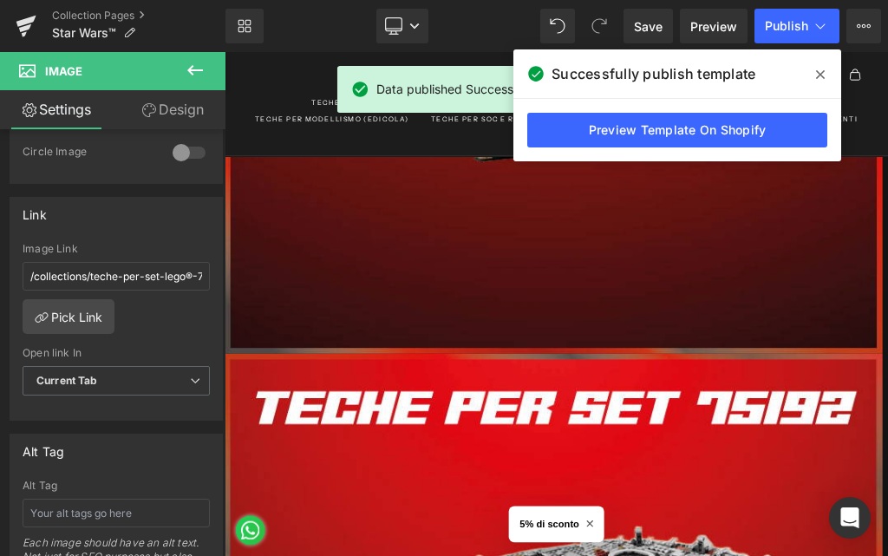
click at [827, 69] on span at bounding box center [821, 75] width 28 height 28
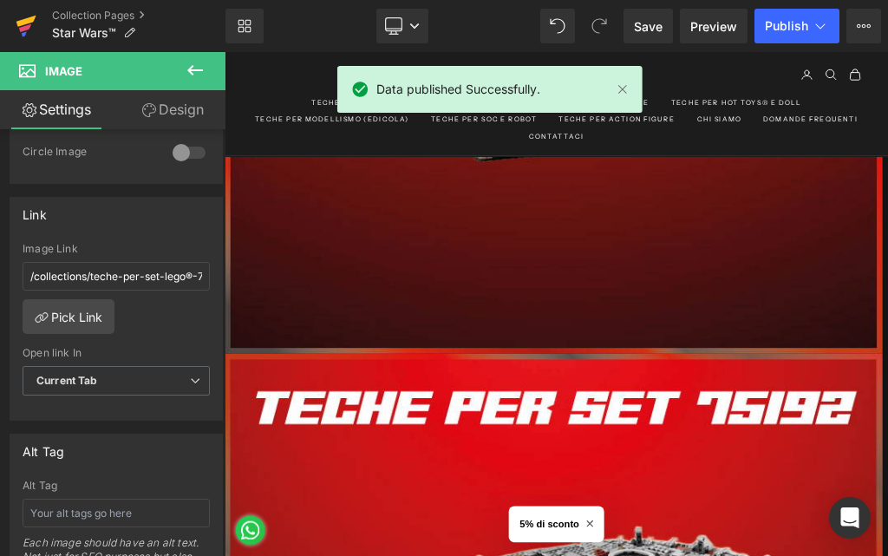
click at [35, 24] on icon at bounding box center [26, 25] width 21 height 43
